Goal: Obtain resource: Obtain resource

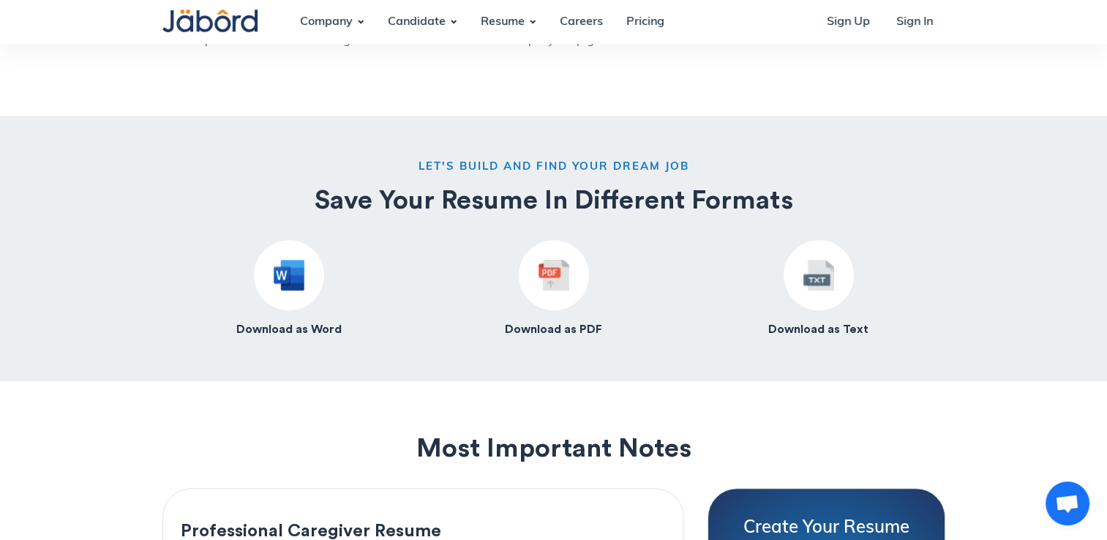
click at [274, 290] on img at bounding box center [289, 275] width 31 height 31
click at [293, 334] on h4 "Download as Word" at bounding box center [288, 329] width 105 height 15
click at [548, 287] on img at bounding box center [553, 275] width 31 height 31
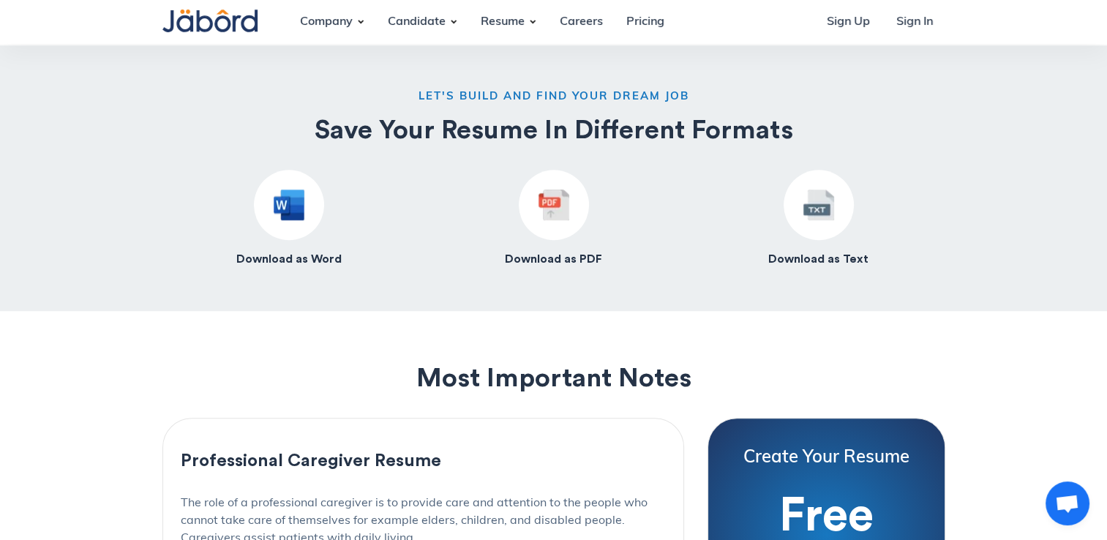
scroll to position [1282, 0]
click at [565, 209] on img at bounding box center [553, 204] width 31 height 31
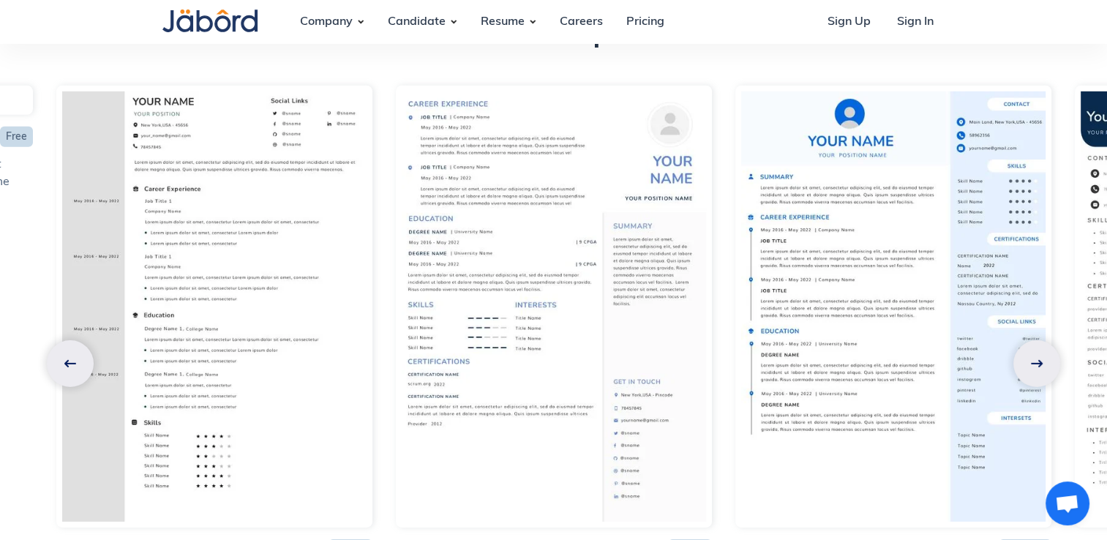
scroll to position [4587, 0]
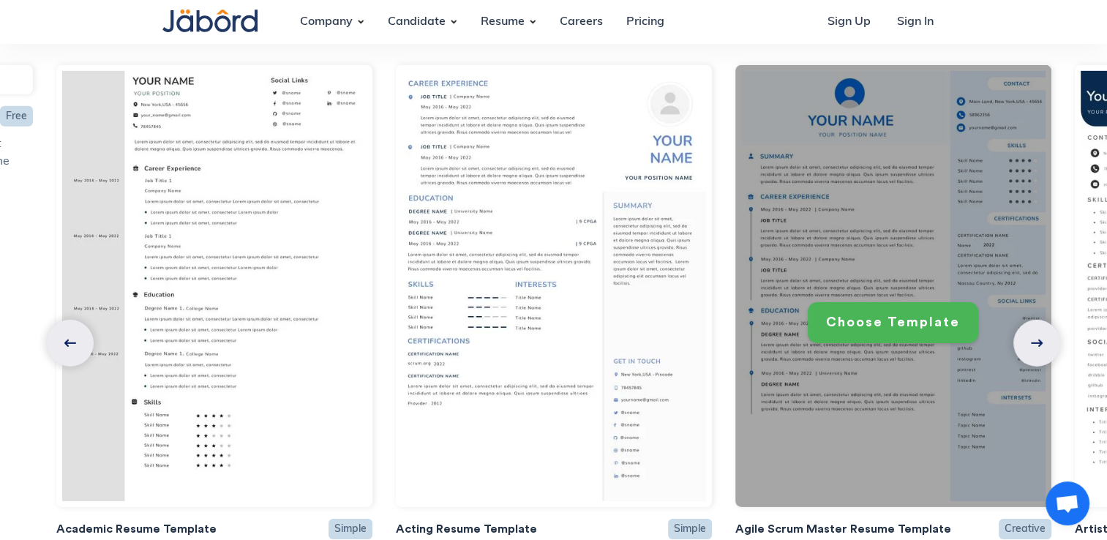
click at [903, 314] on div "Choose Template" at bounding box center [893, 322] width 134 height 17
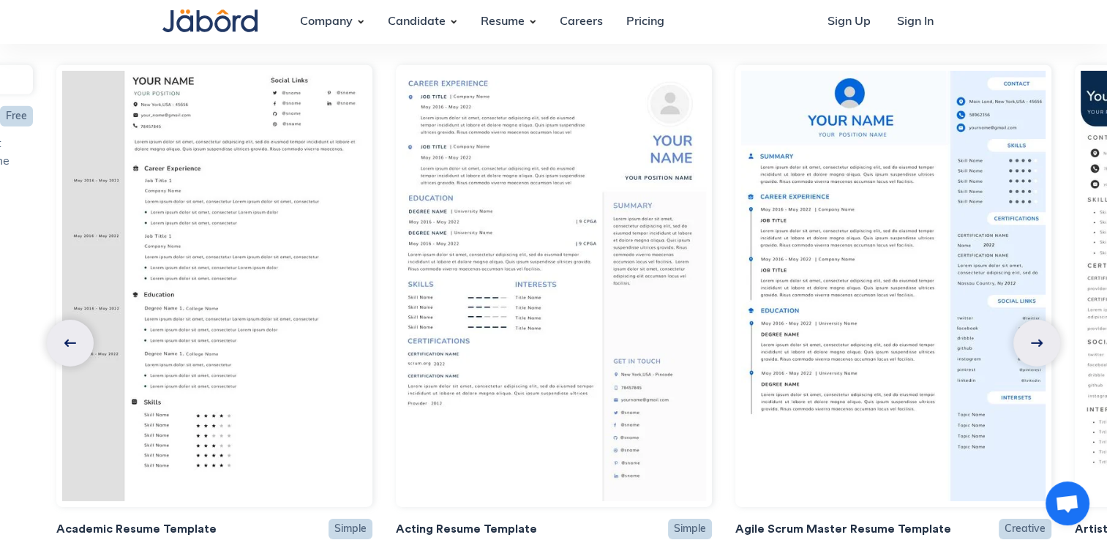
click at [1029, 320] on link at bounding box center [1036, 343] width 47 height 47
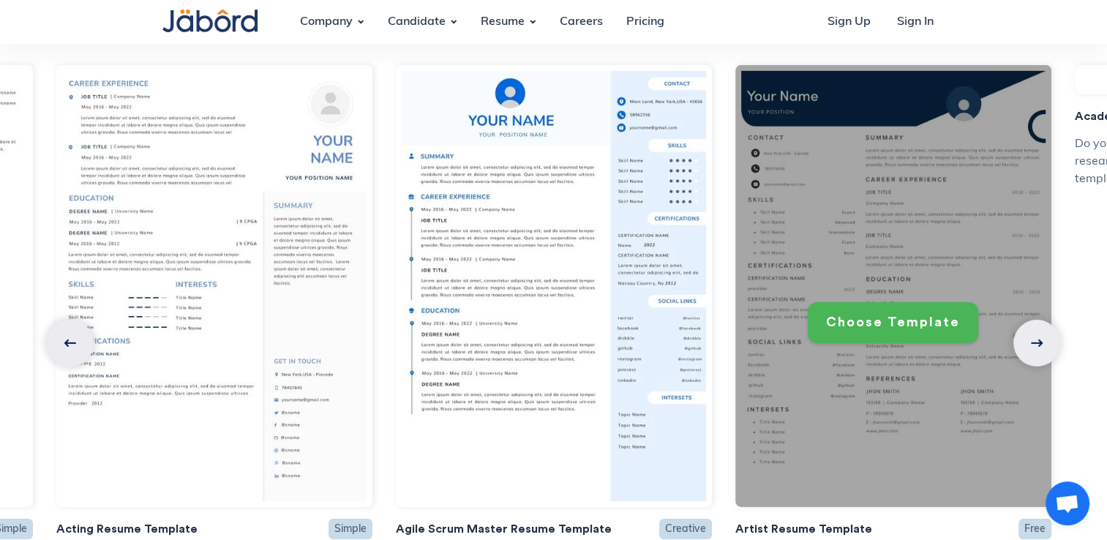
click at [948, 302] on link "Choose Template" at bounding box center [893, 322] width 170 height 40
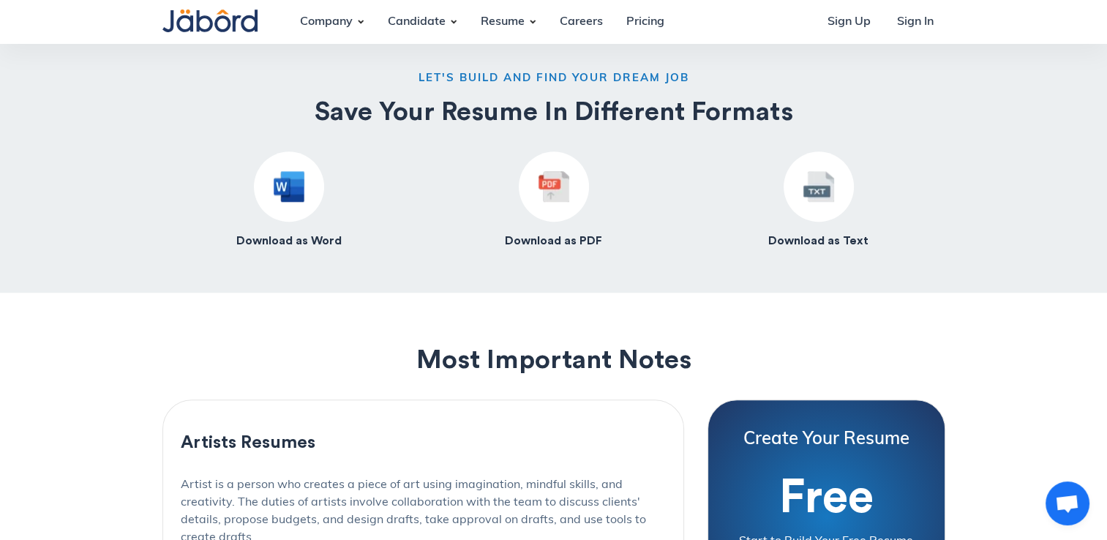
scroll to position [1321, 0]
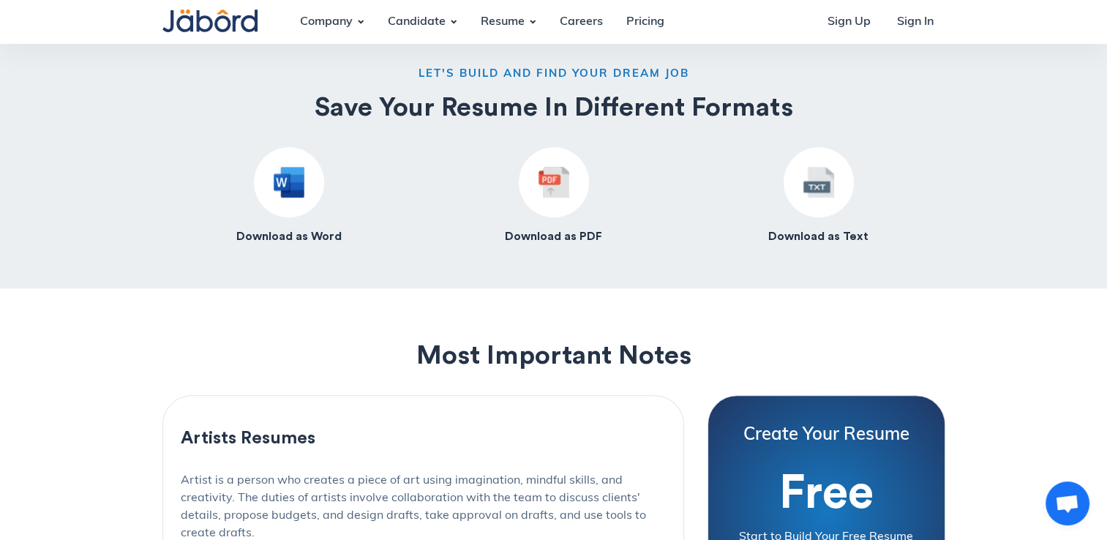
click at [573, 195] on div at bounding box center [554, 182] width 70 height 70
click at [551, 192] on img at bounding box center [553, 182] width 31 height 31
click at [551, 236] on h4 "Download as PDF" at bounding box center [553, 236] width 97 height 15
click at [322, 204] on div "Download as Word" at bounding box center [288, 195] width 105 height 97
click at [294, 232] on h4 "Download as Word" at bounding box center [288, 236] width 105 height 15
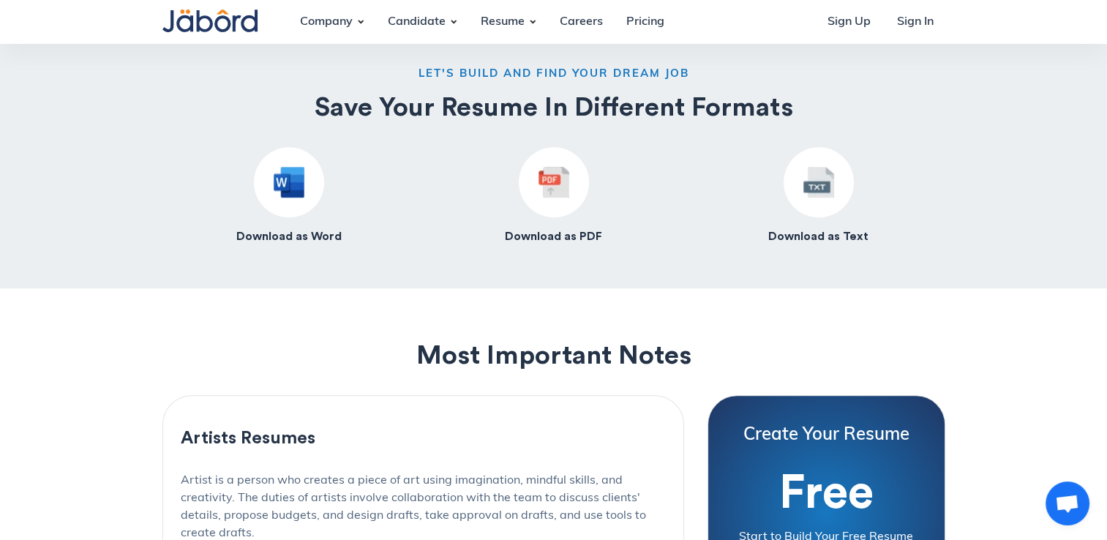
click at [294, 232] on h4 "Download as Word" at bounding box center [288, 236] width 105 height 15
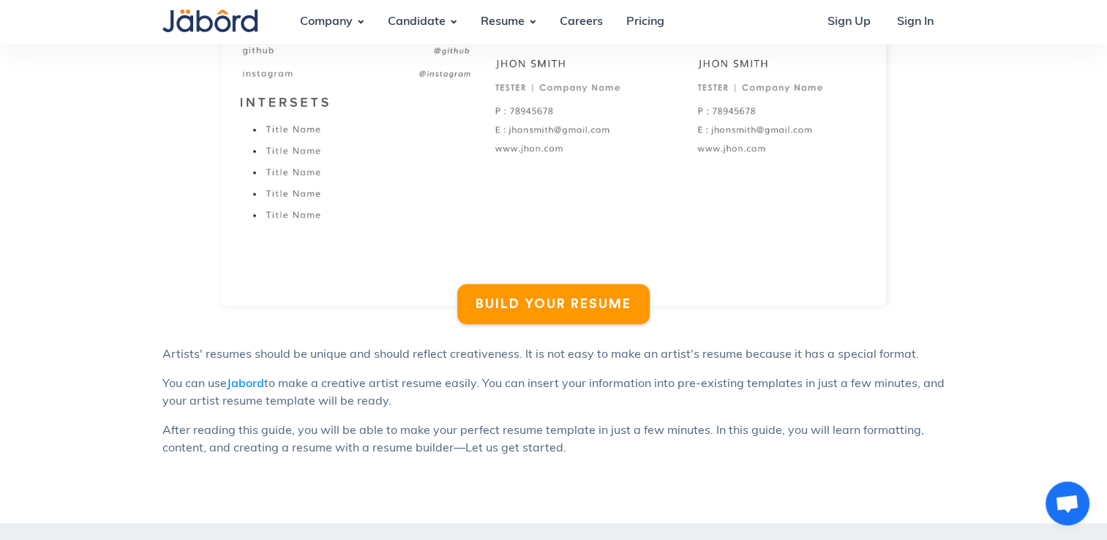
scroll to position [875, 0]
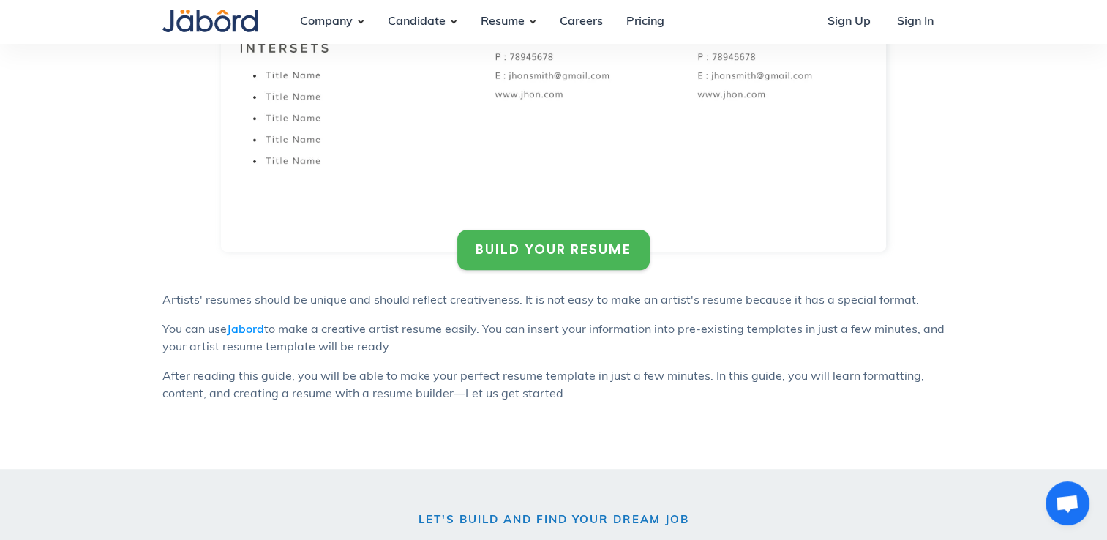
click at [590, 257] on div "BUILD YOUR RESUME" at bounding box center [553, 249] width 156 height 17
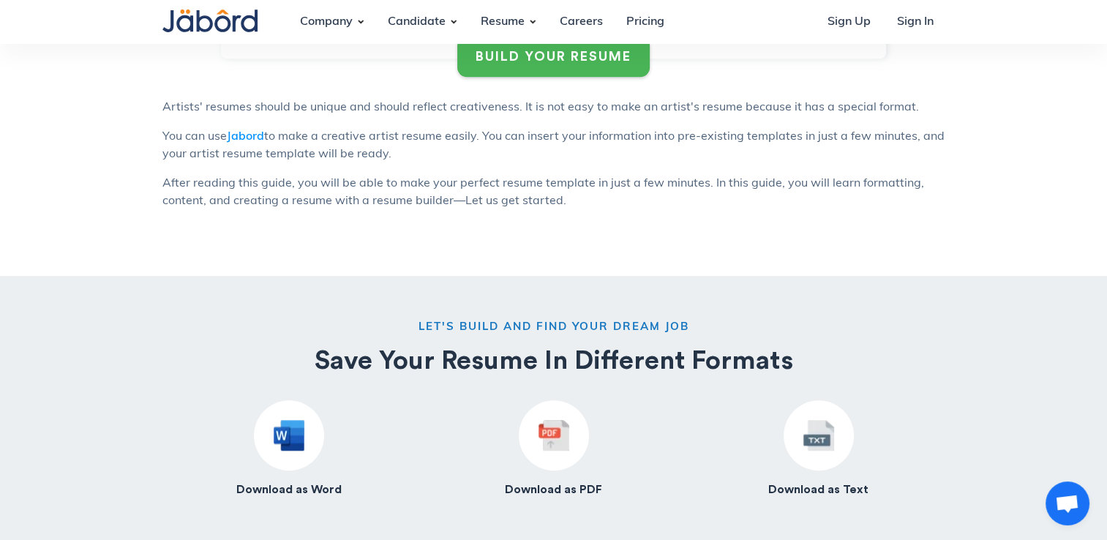
scroll to position [1086, 0]
